Goal: Task Accomplishment & Management: Manage account settings

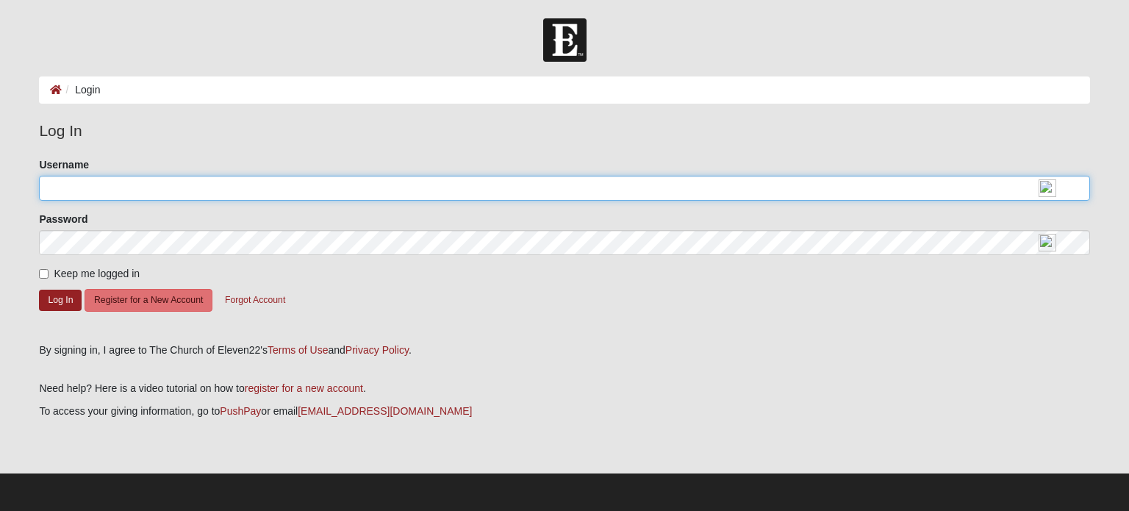
click at [73, 190] on input "Username" at bounding box center [564, 188] width 1050 height 25
type input "John_Berardi"
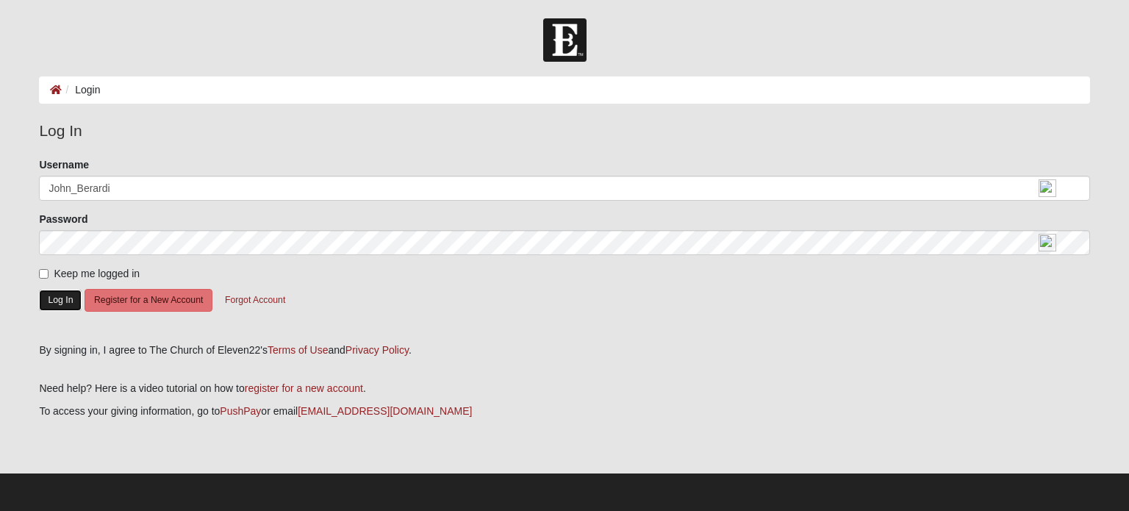
click at [53, 301] on button "Log In" at bounding box center [60, 300] width 43 height 21
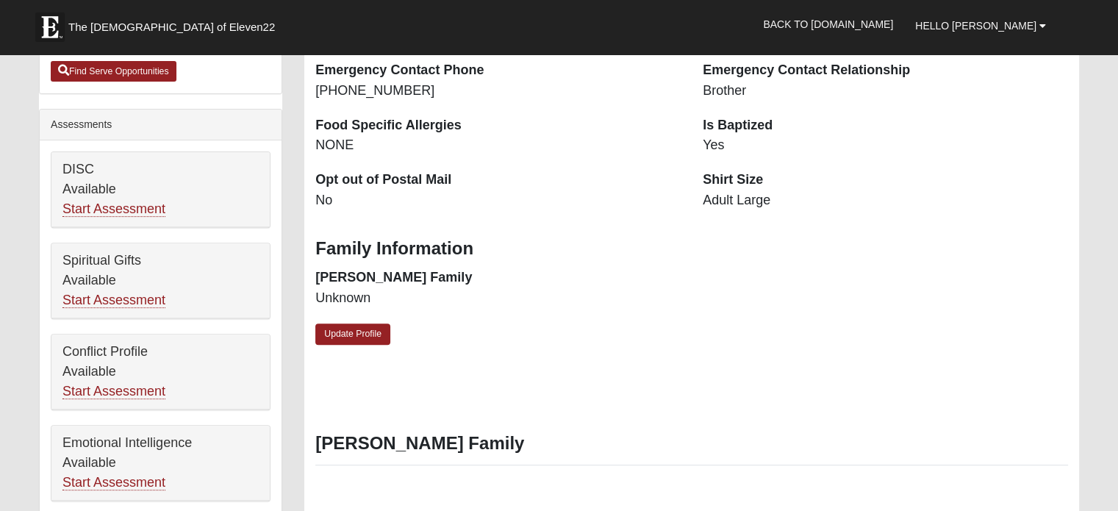
scroll to position [514, 0]
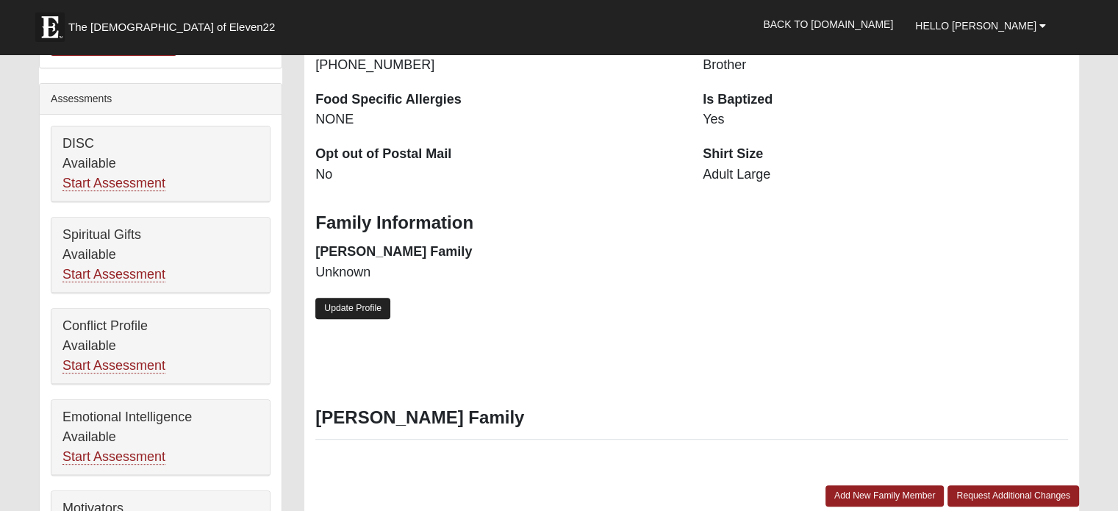
click at [365, 312] on link "Update Profile" at bounding box center [352, 308] width 75 height 21
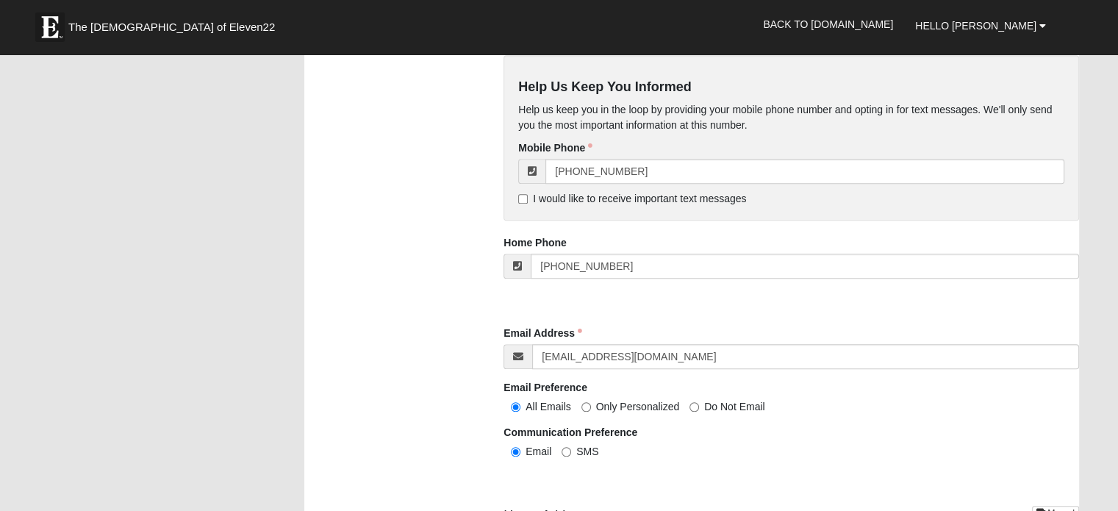
scroll to position [1323, 0]
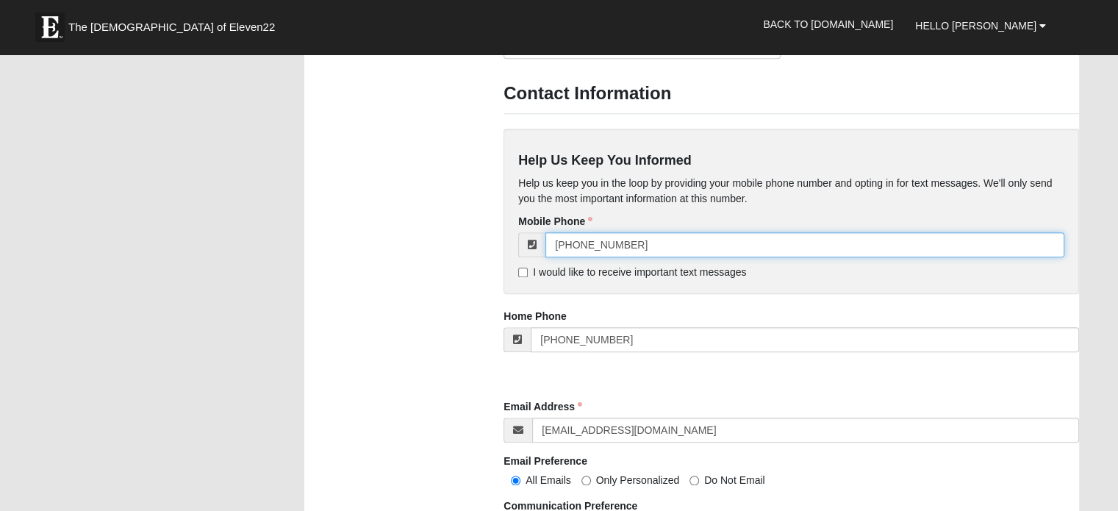
click at [677, 254] on input "(904) 921-5950" at bounding box center [804, 244] width 519 height 25
type input "[PHONE_NUMBER]"
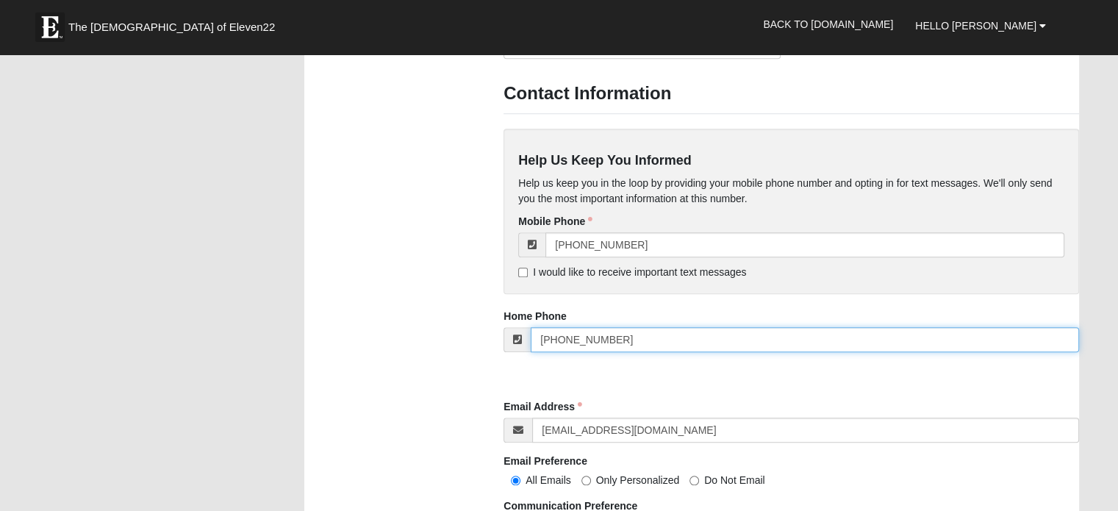
click at [650, 342] on input "[PHONE_NUMBER]" at bounding box center [805, 339] width 548 height 25
type input "("
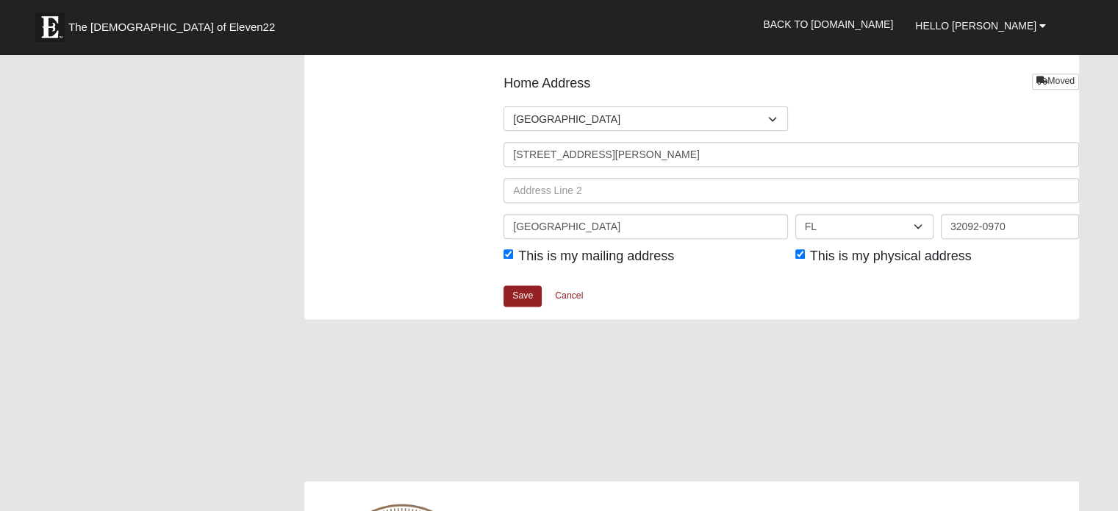
scroll to position [1837, 0]
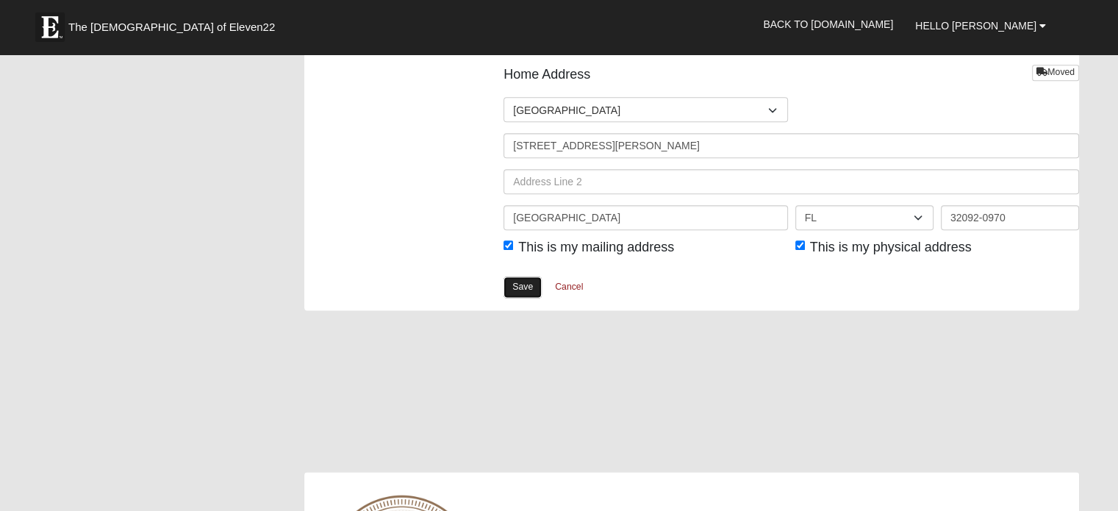
click at [520, 287] on link "Save" at bounding box center [522, 286] width 38 height 21
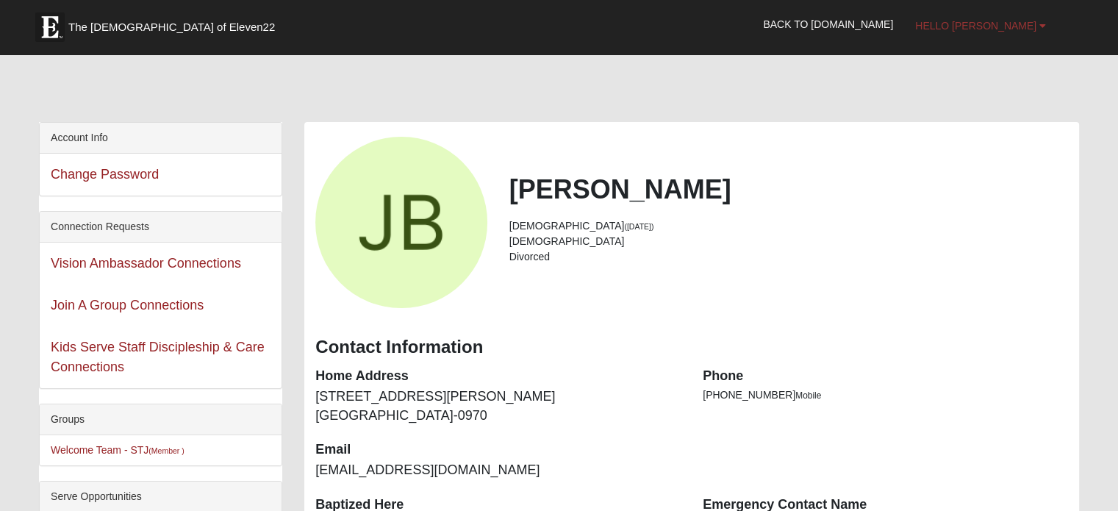
click at [1007, 21] on span "Hello [PERSON_NAME]" at bounding box center [975, 26] width 121 height 12
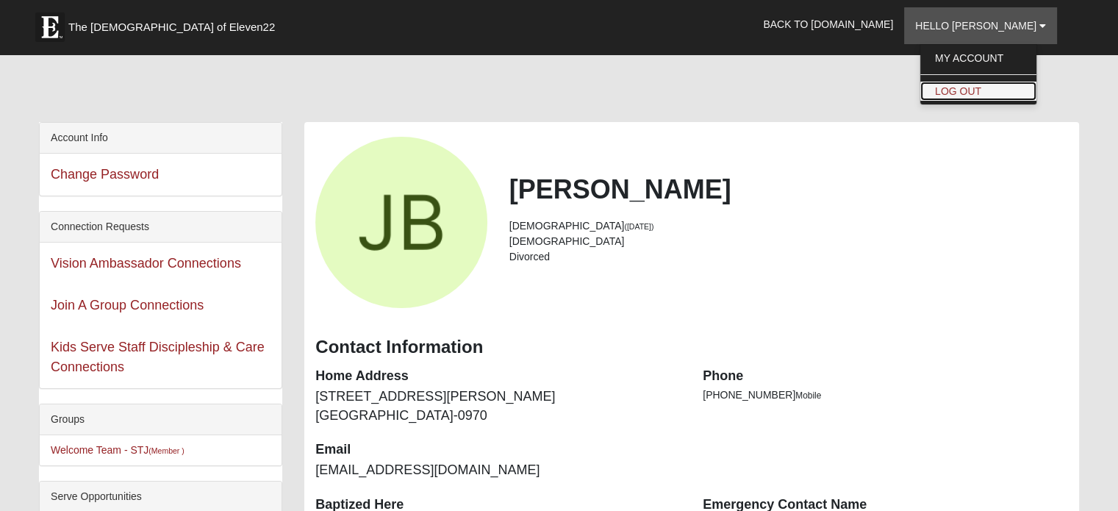
click at [1000, 93] on link "Log Out" at bounding box center [978, 91] width 116 height 19
